Goal: Information Seeking & Learning: Learn about a topic

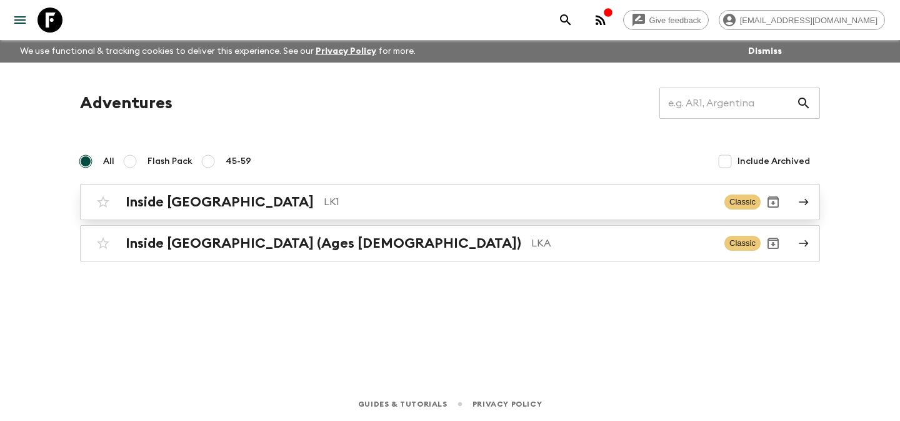
click at [216, 205] on h2 "Inside [GEOGRAPHIC_DATA]" at bounding box center [220, 202] width 188 height 16
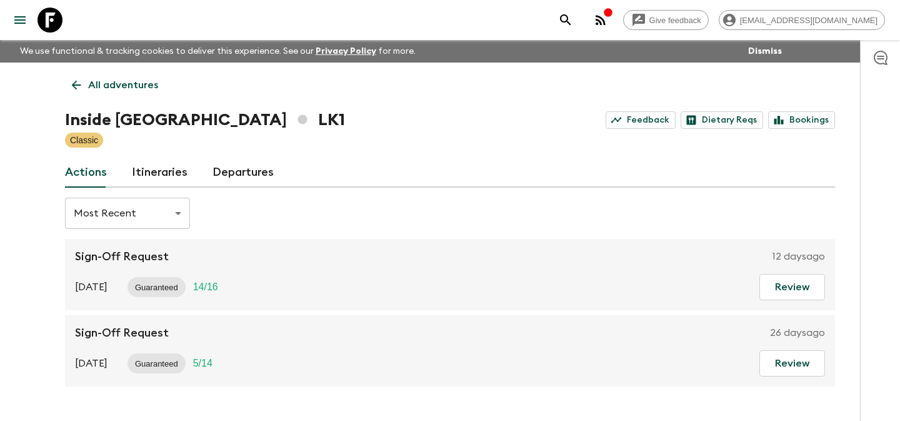
click at [229, 174] on link "Departures" at bounding box center [243, 173] width 61 height 30
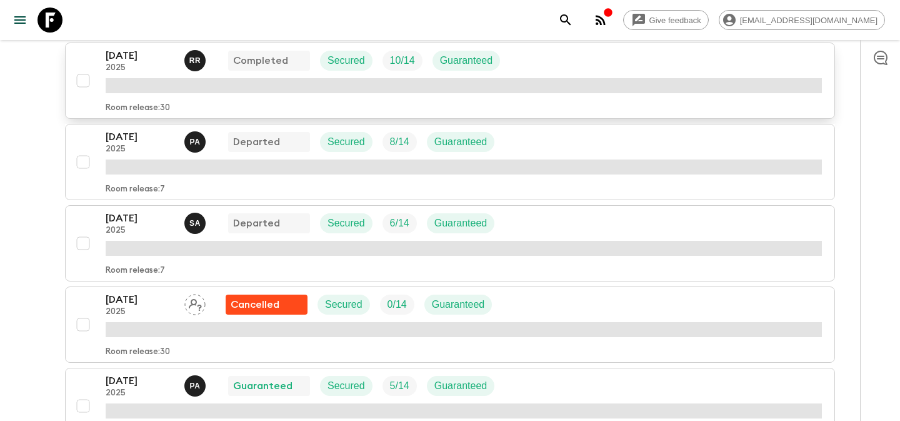
scroll to position [253, 0]
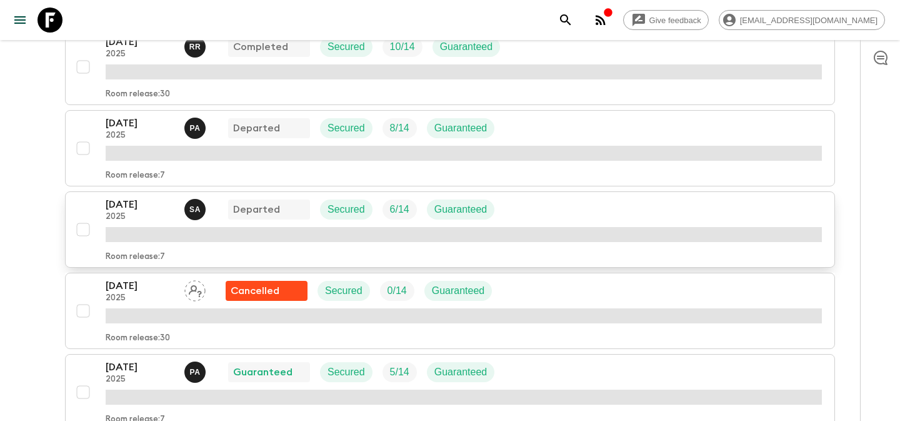
click at [148, 219] on p "2025" at bounding box center [140, 217] width 69 height 10
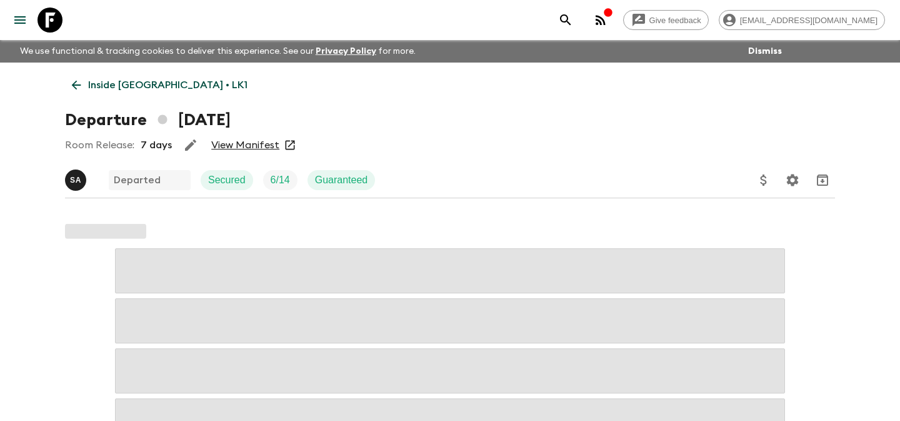
click at [238, 135] on div "Room Release: 7 days View Manifest" at bounding box center [450, 145] width 770 height 25
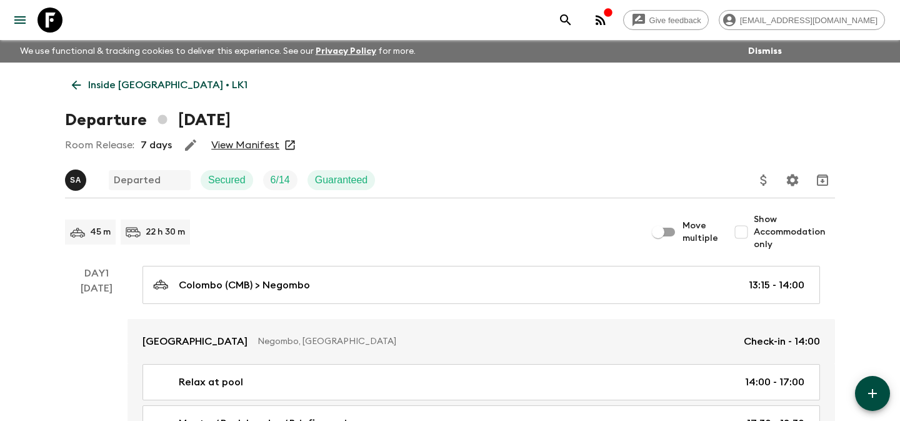
click at [238, 143] on link "View Manifest" at bounding box center [245, 145] width 68 height 13
